Goal: Use online tool/utility: Utilize a website feature to perform a specific function

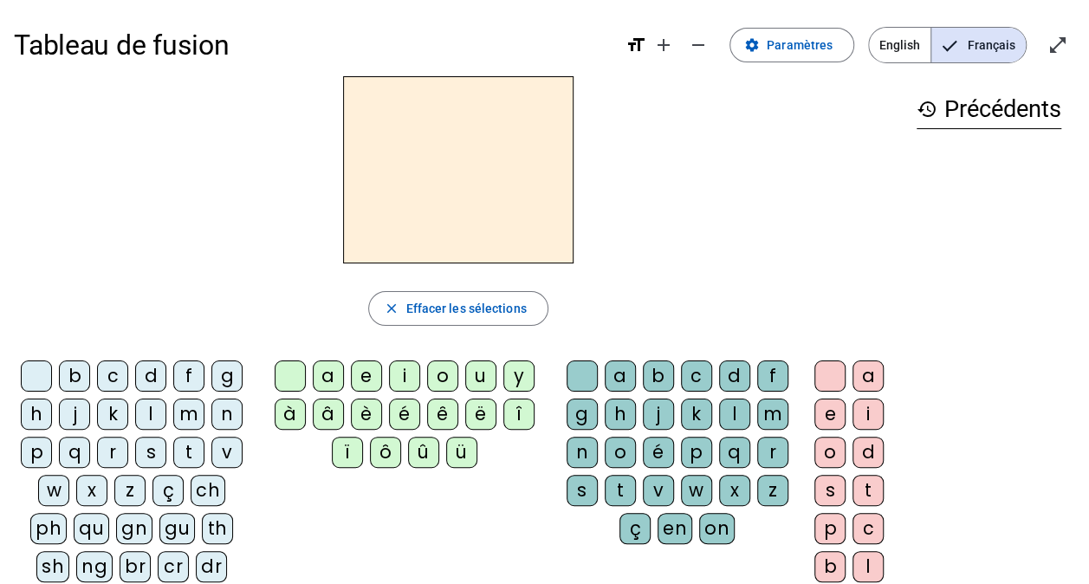
click at [328, 413] on div "â" at bounding box center [328, 414] width 31 height 31
click at [764, 415] on div "m" at bounding box center [772, 414] width 31 height 31
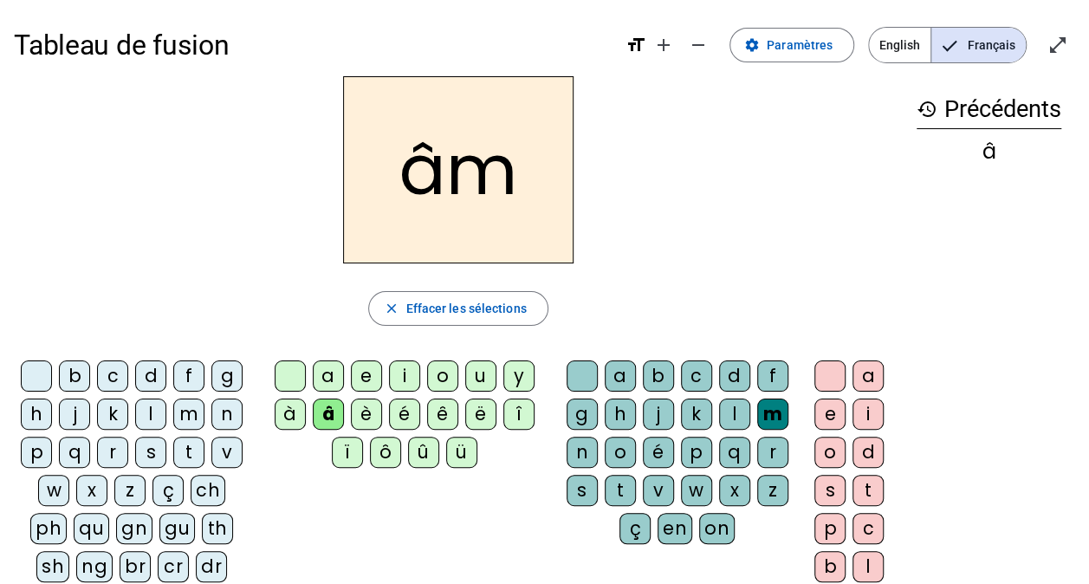
click at [827, 409] on div "e" at bounding box center [830, 414] width 31 height 31
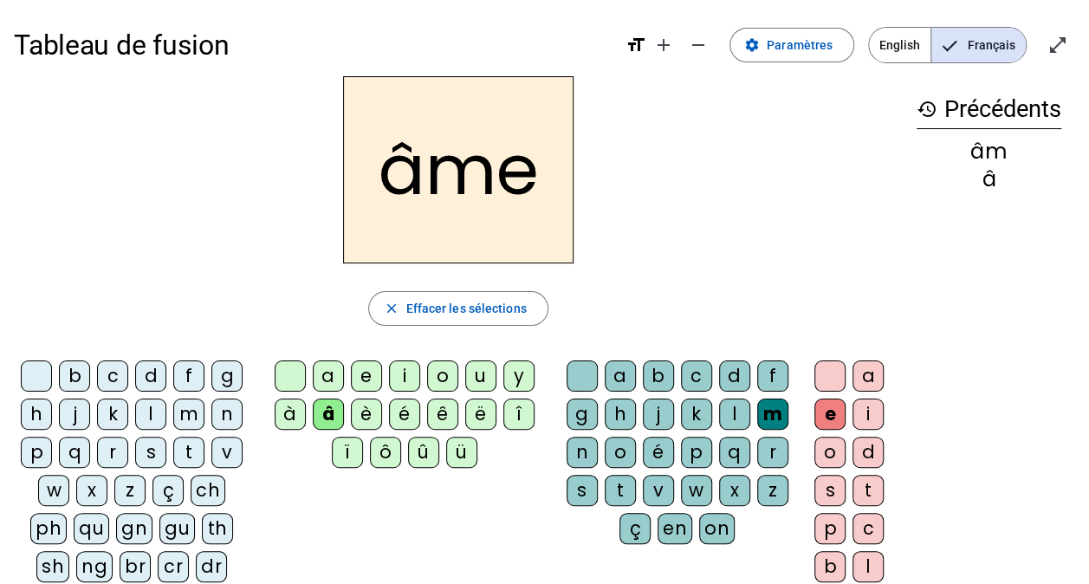
click at [575, 450] on div "n" at bounding box center [582, 452] width 31 height 31
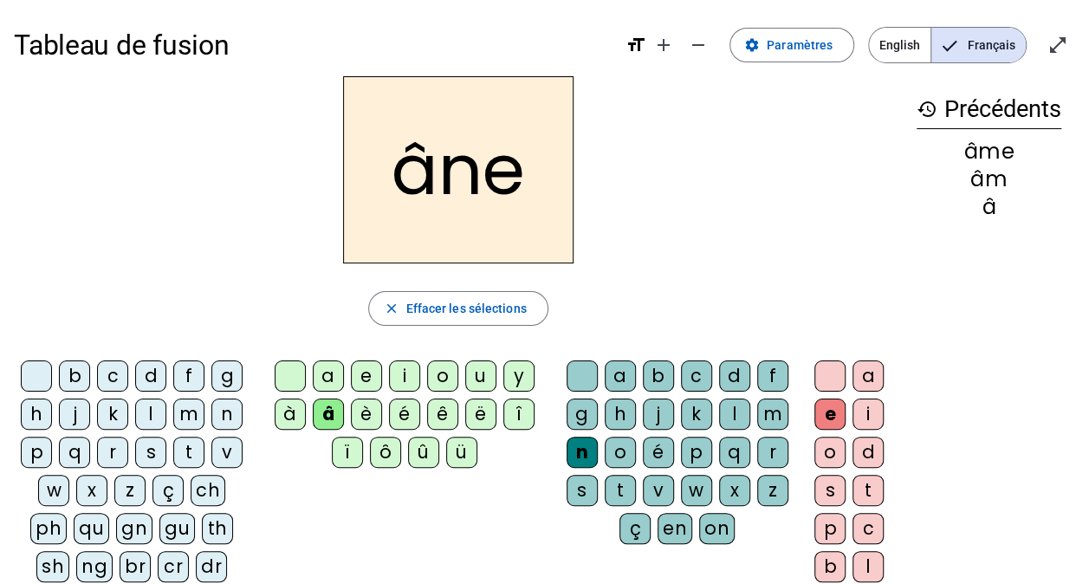
click at [581, 411] on div "g" at bounding box center [582, 414] width 31 height 31
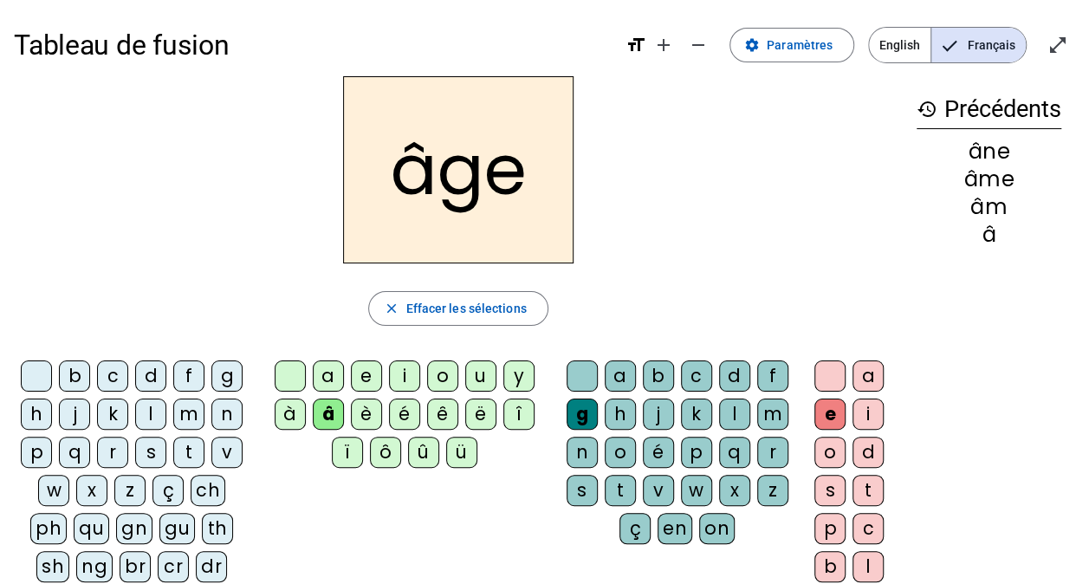
click at [36, 452] on div "p" at bounding box center [36, 452] width 31 height 31
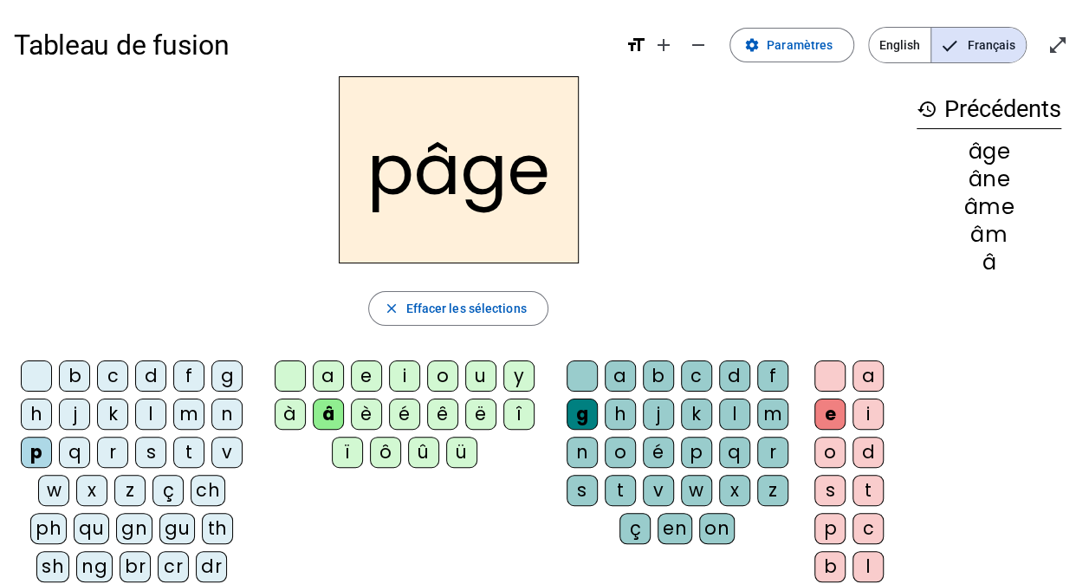
click at [328, 372] on div "a" at bounding box center [328, 376] width 31 height 31
click at [148, 454] on div "s" at bounding box center [150, 452] width 31 height 31
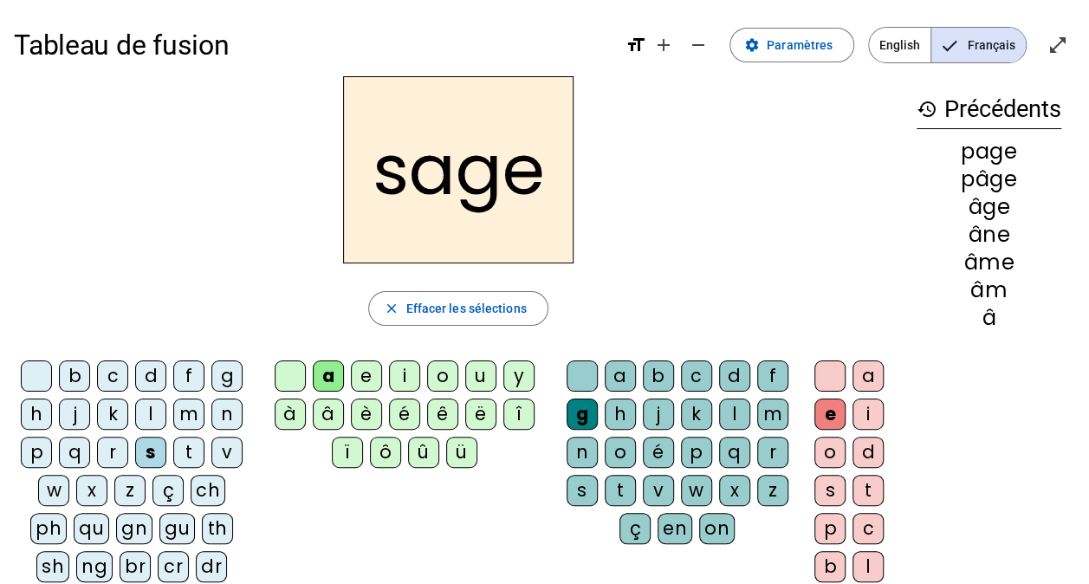
click at [221, 413] on div "n" at bounding box center [226, 414] width 31 height 31
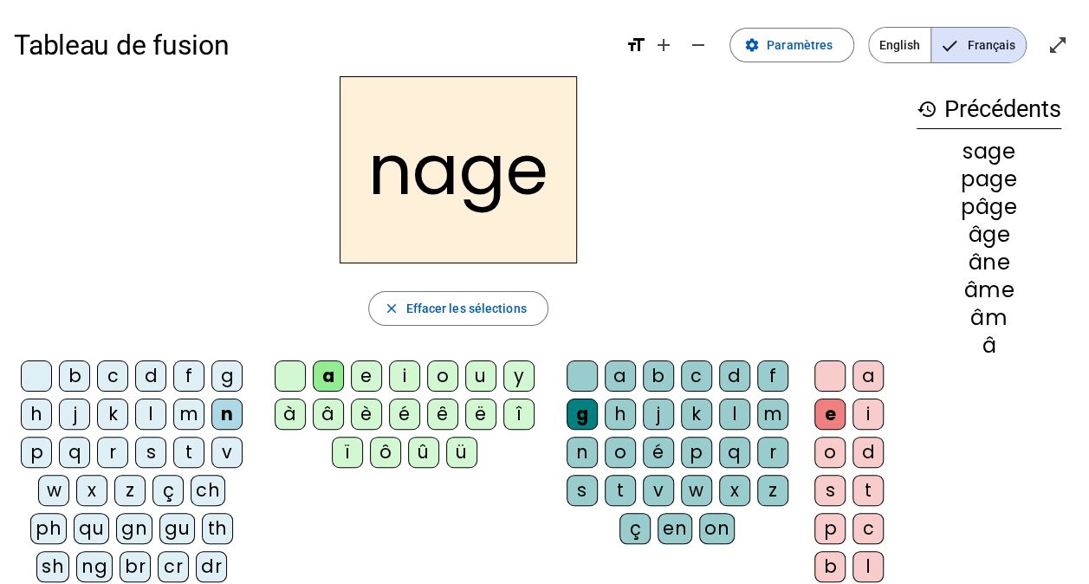
click at [184, 415] on div "m" at bounding box center [188, 414] width 31 height 31
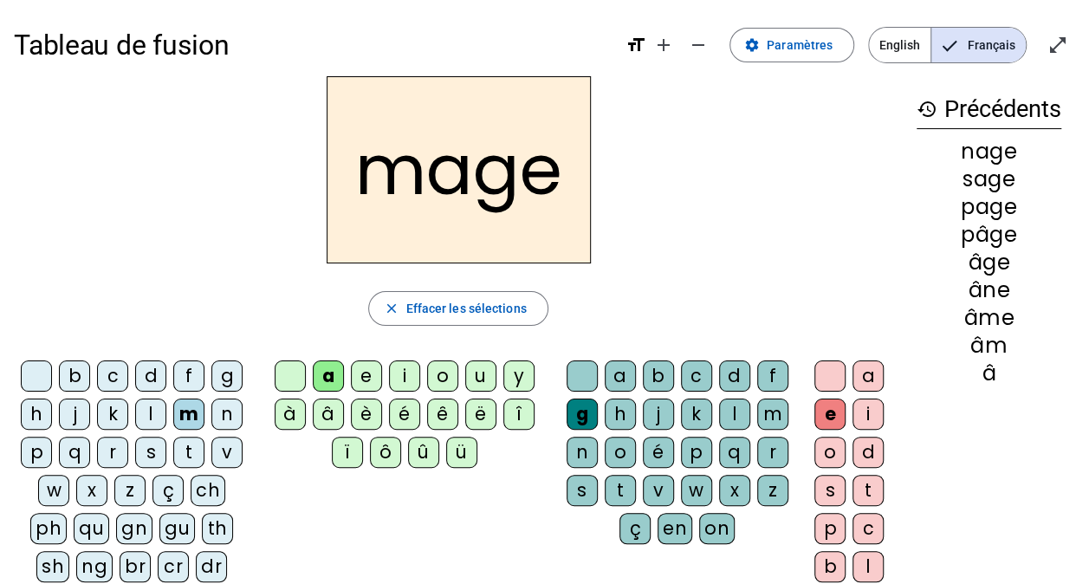
click at [478, 374] on div "u" at bounding box center [480, 376] width 31 height 31
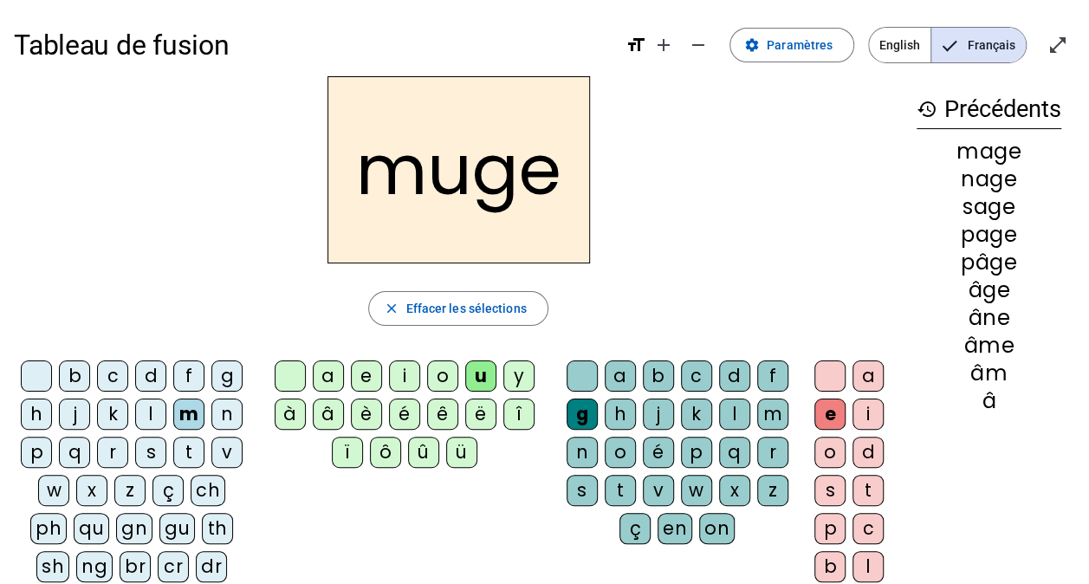
click at [146, 412] on div "l" at bounding box center [150, 414] width 31 height 31
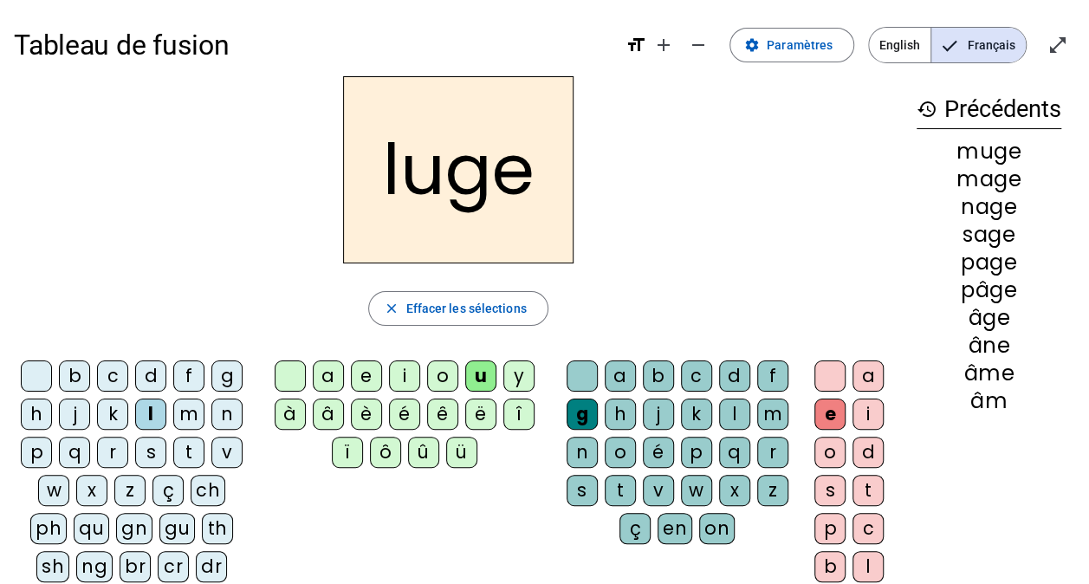
click at [437, 375] on div "o" at bounding box center [442, 376] width 31 height 31
